Goal: Check status: Check status

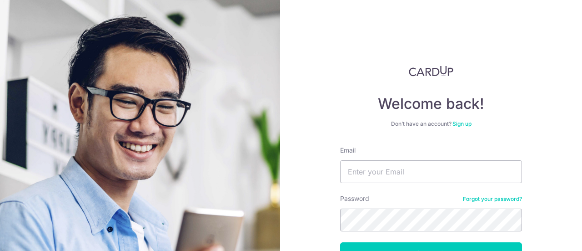
scroll to position [65, 0]
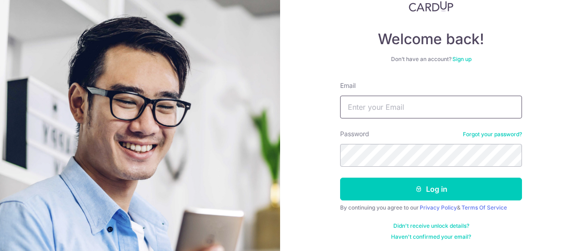
click at [446, 113] on input "Email" at bounding box center [431, 106] width 182 height 23
type input "[EMAIL_ADDRESS][DOMAIN_NAME]"
click at [340, 177] on button "Log in" at bounding box center [431, 188] width 182 height 23
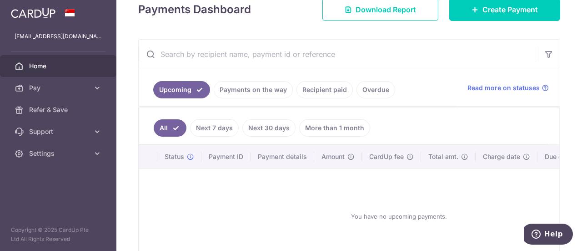
click at [210, 186] on div "You have no upcoming payments." at bounding box center [398, 216] width 497 height 80
click at [244, 87] on link "Payments on the way" at bounding box center [253, 89] width 79 height 17
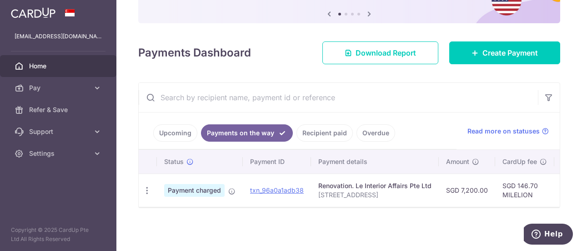
click at [306, 131] on link "Recipient paid" at bounding box center [324, 132] width 56 height 17
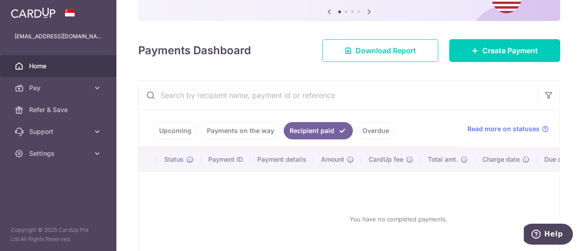
click at [261, 131] on link "Payments on the way" at bounding box center [240, 130] width 79 height 17
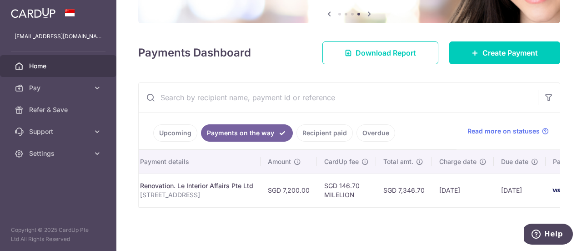
scroll to position [0, 165]
